Goal: Information Seeking & Learning: Learn about a topic

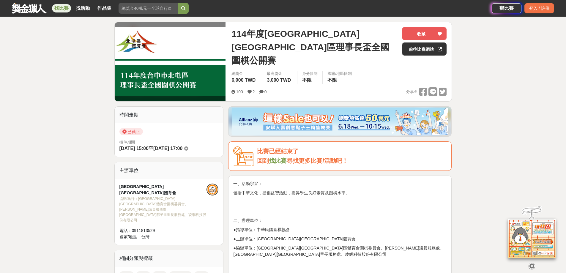
scroll to position [59, 0]
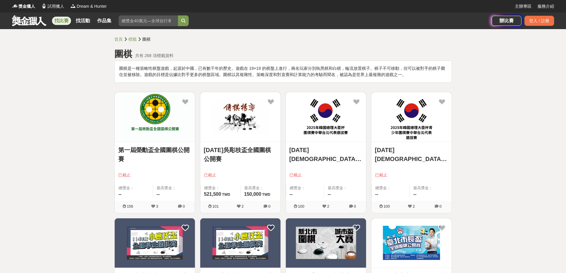
click at [68, 17] on link "找比賽" at bounding box center [61, 21] width 19 height 8
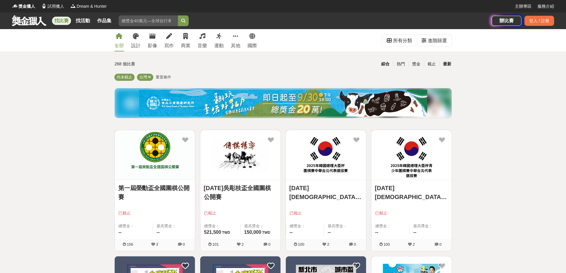
click at [444, 63] on div "最新" at bounding box center [446, 64] width 15 height 10
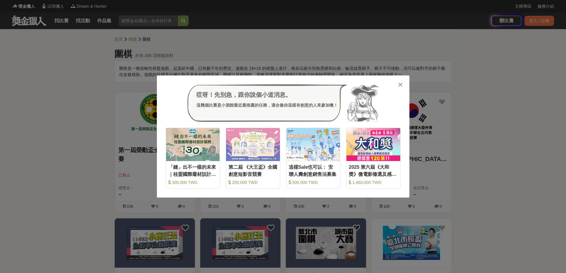
click at [400, 84] on icon at bounding box center [400, 85] width 4 height 6
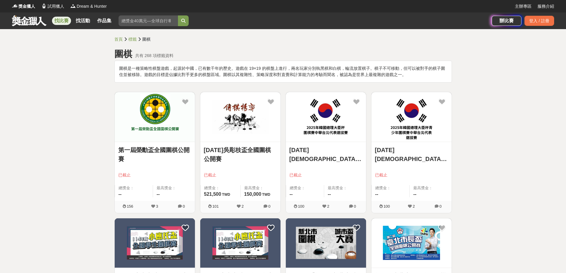
click at [66, 22] on link "找比賽" at bounding box center [61, 21] width 19 height 8
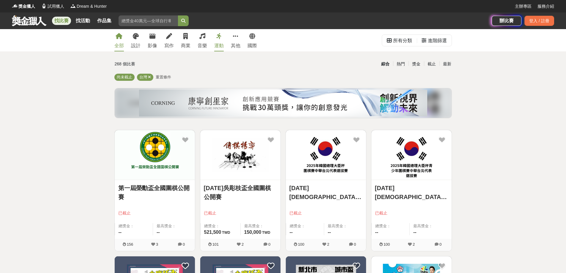
click at [219, 41] on link "運動" at bounding box center [219, 40] width 10 height 22
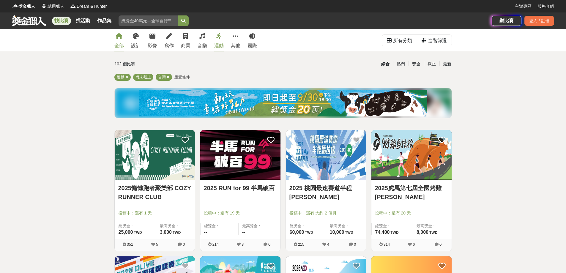
click at [117, 44] on div "全部" at bounding box center [119, 45] width 10 height 7
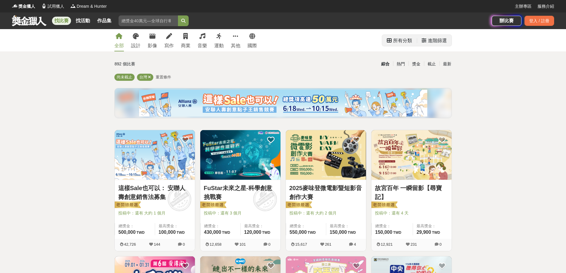
click at [434, 41] on div "進階篩選" at bounding box center [437, 41] width 19 height 12
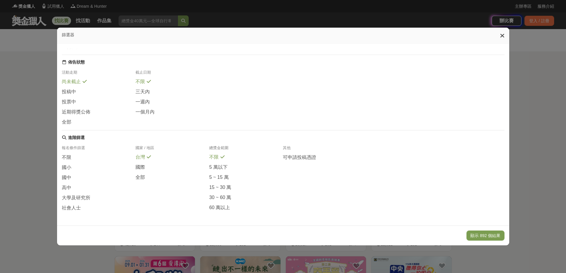
click at [504, 37] on icon at bounding box center [502, 36] width 4 height 6
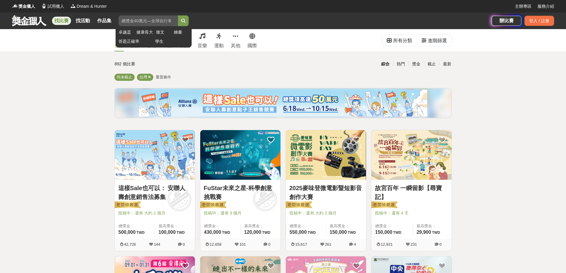
click at [139, 23] on input "search" at bounding box center [147, 20] width 59 height 11
type input "圍棋"
click at [178, 15] on button "submit" at bounding box center [183, 20] width 11 height 11
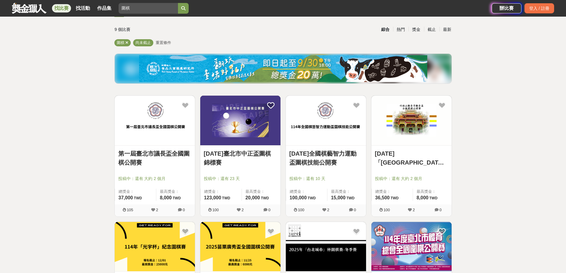
scroll to position [30, 0]
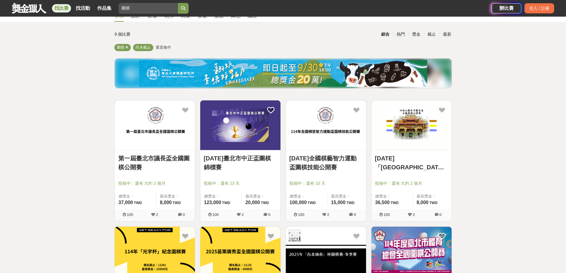
click at [323, 109] on img at bounding box center [326, 125] width 80 height 50
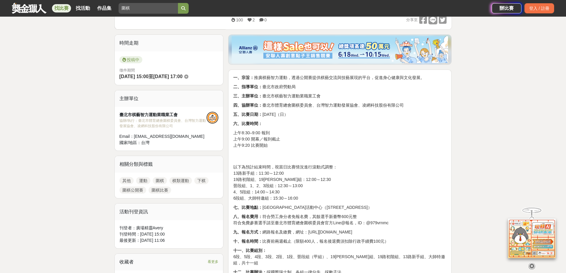
scroll to position [89, 0]
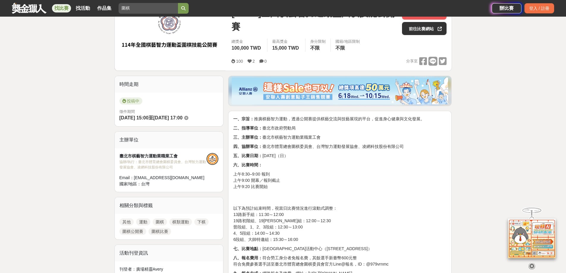
click at [157, 221] on link "圍棋" at bounding box center [160, 221] width 14 height 7
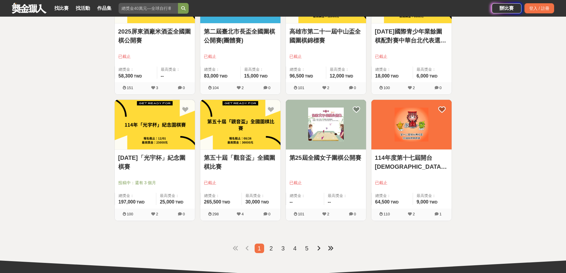
scroll to position [623, 0]
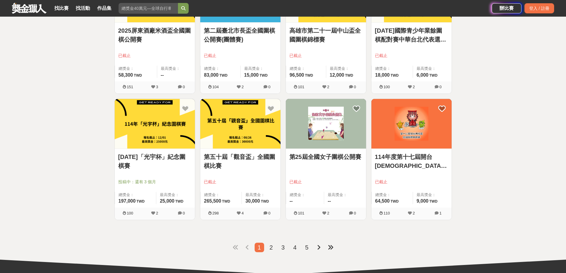
click at [270, 248] on span "2" at bounding box center [270, 247] width 3 height 7
